Goal: Information Seeking & Learning: Learn about a topic

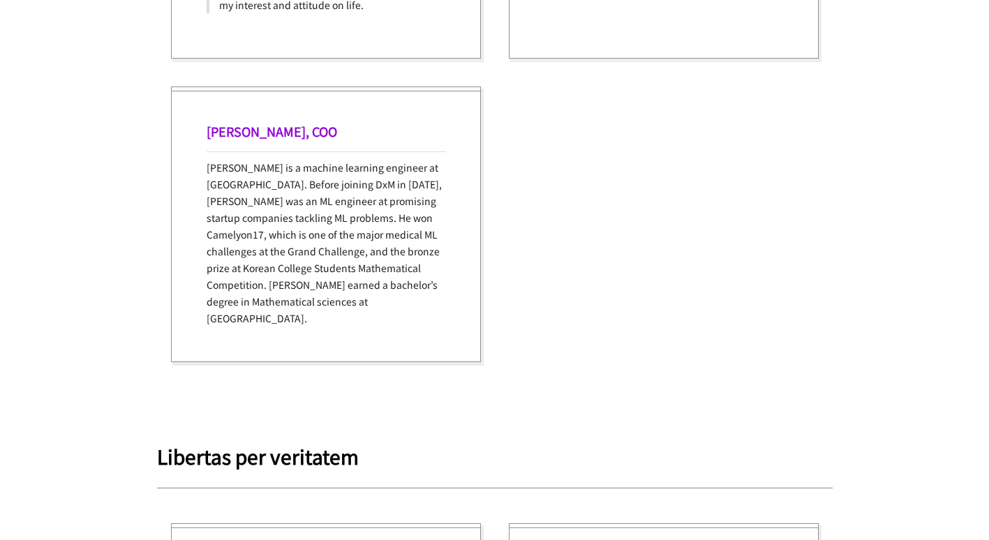
scroll to position [2017, 0]
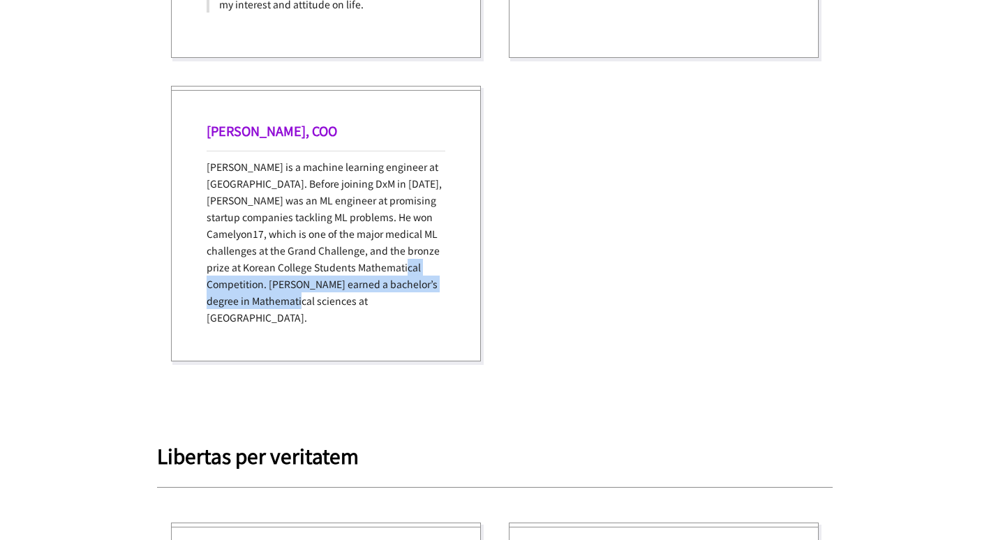
drag, startPoint x: 368, startPoint y: 310, endPoint x: 267, endPoint y: 282, distance: 105.0
click at [267, 282] on div "[PERSON_NAME], [PERSON_NAME] is a machine learning engineer at [GEOGRAPHIC_DATA…" at bounding box center [326, 224] width 310 height 276
drag, startPoint x: 267, startPoint y: 282, endPoint x: 256, endPoint y: 297, distance: 18.4
click at [256, 297] on p "[PERSON_NAME] is a machine learning engineer at [GEOGRAPHIC_DATA]. Before joini…" at bounding box center [326, 242] width 239 height 168
click at [229, 302] on p "[PERSON_NAME] is a machine learning engineer at [GEOGRAPHIC_DATA]. Before joini…" at bounding box center [326, 242] width 239 height 168
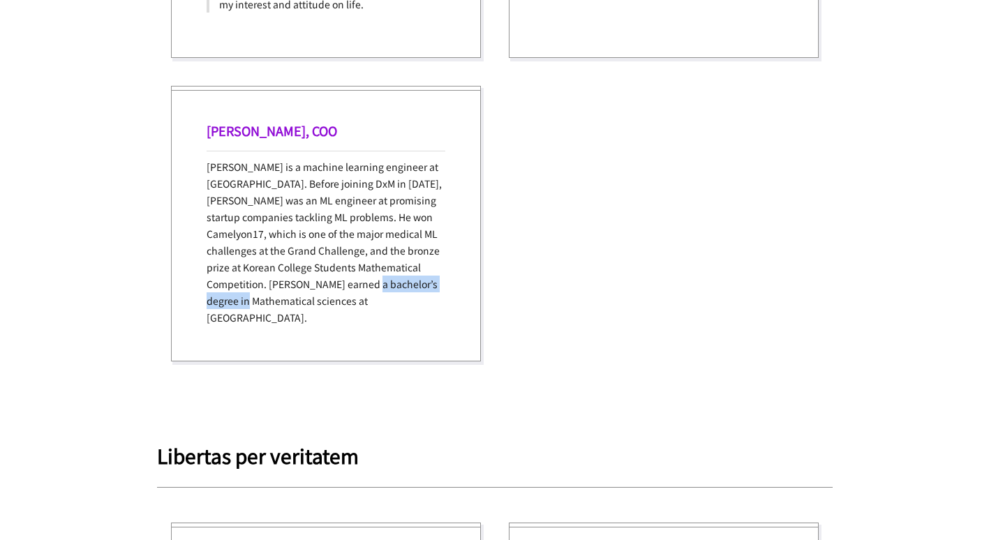
drag, startPoint x: 215, startPoint y: 303, endPoint x: 321, endPoint y: 303, distance: 106.1
click at [321, 303] on p "[PERSON_NAME] is a machine learning engineer at [GEOGRAPHIC_DATA]. Before joini…" at bounding box center [326, 242] width 239 height 168
drag, startPoint x: 321, startPoint y: 303, endPoint x: 279, endPoint y: 316, distance: 44.4
click at [279, 316] on div "[PERSON_NAME], [PERSON_NAME] is a machine learning engineer at [GEOGRAPHIC_DATA…" at bounding box center [326, 224] width 310 height 276
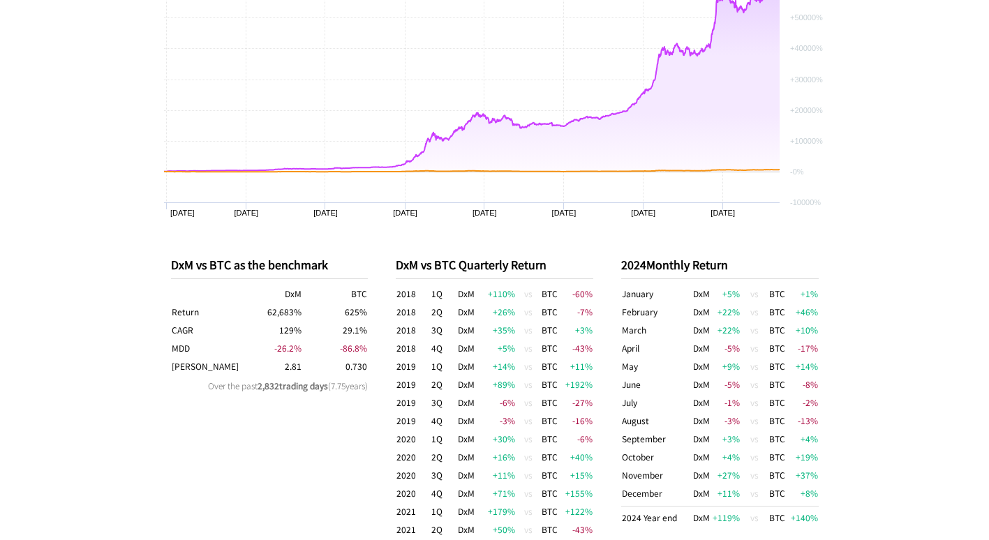
scroll to position [577, 0]
drag, startPoint x: 280, startPoint y: 332, endPoint x: 302, endPoint y: 334, distance: 21.7
click at [302, 334] on tr "CAGR 129 % 29.1 %" at bounding box center [270, 331] width 198 height 18
drag, startPoint x: 302, startPoint y: 334, endPoint x: 287, endPoint y: 342, distance: 16.9
click at [287, 343] on span "-26.2 %" at bounding box center [287, 349] width 27 height 12
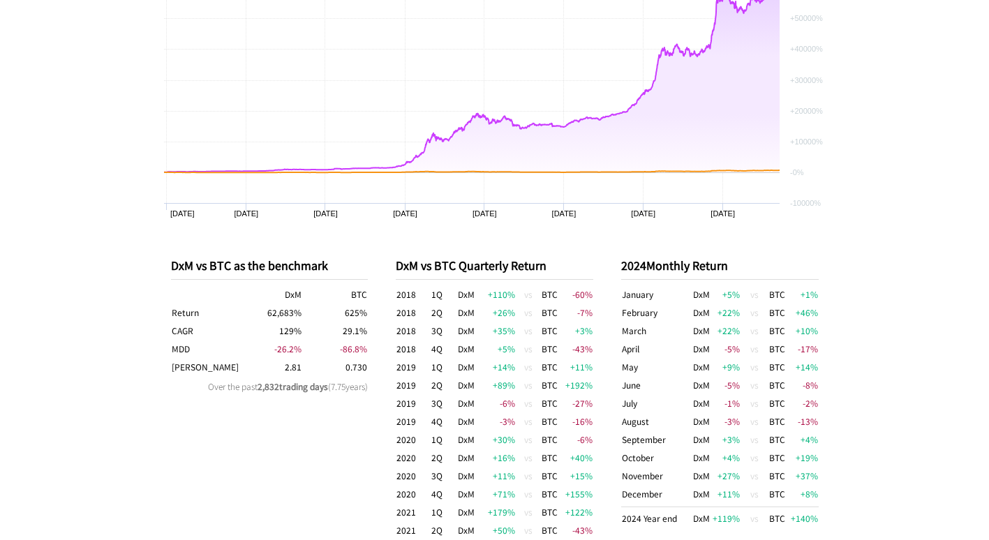
scroll to position [545, 0]
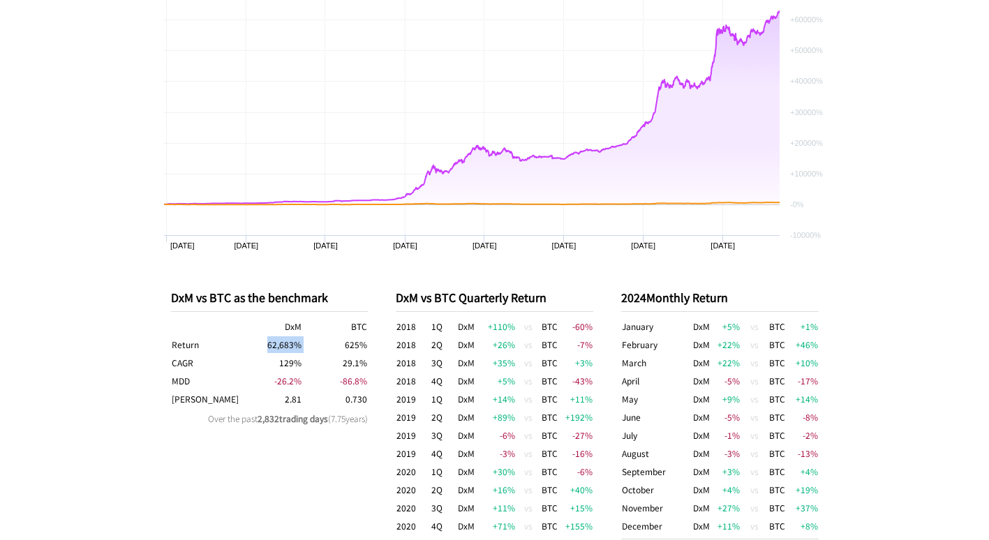
drag, startPoint x: 309, startPoint y: 339, endPoint x: 268, endPoint y: 347, distance: 42.0
click at [268, 347] on tr "Return 62,683 % 625 %" at bounding box center [270, 345] width 198 height 18
drag, startPoint x: 268, startPoint y: 347, endPoint x: 246, endPoint y: 380, distance: 39.3
click at [246, 380] on td "-26.2 %" at bounding box center [270, 381] width 66 height 18
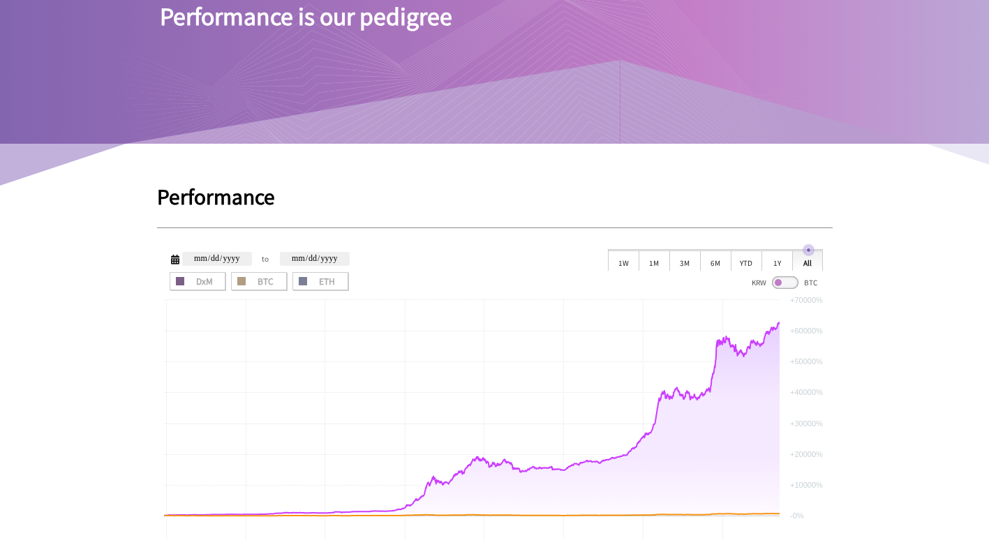
scroll to position [235, 0]
